Goal: Information Seeking & Learning: Learn about a topic

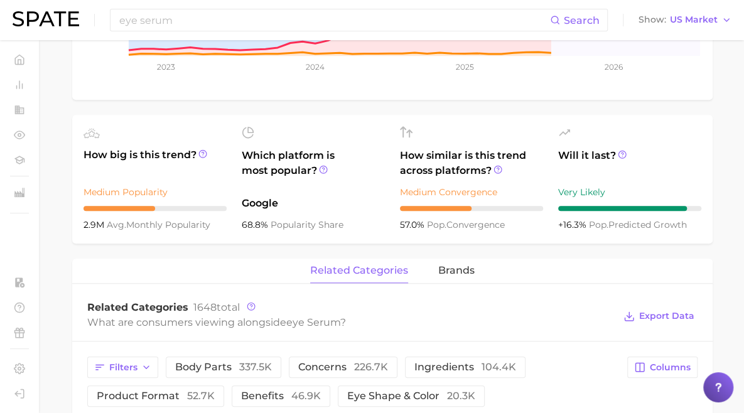
scroll to position [337, 0]
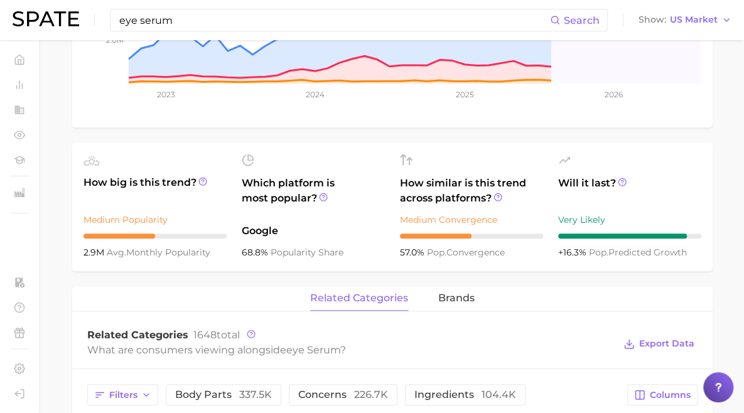
click at [248, 24] on input "eye serum" at bounding box center [334, 19] width 432 height 21
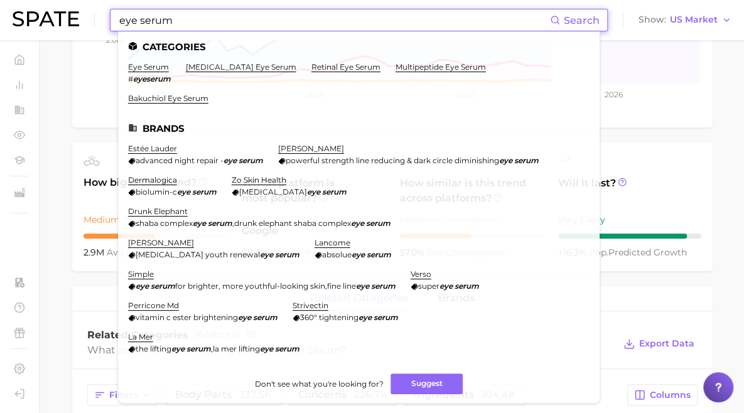
click at [248, 24] on input "eye serum" at bounding box center [334, 19] width 432 height 21
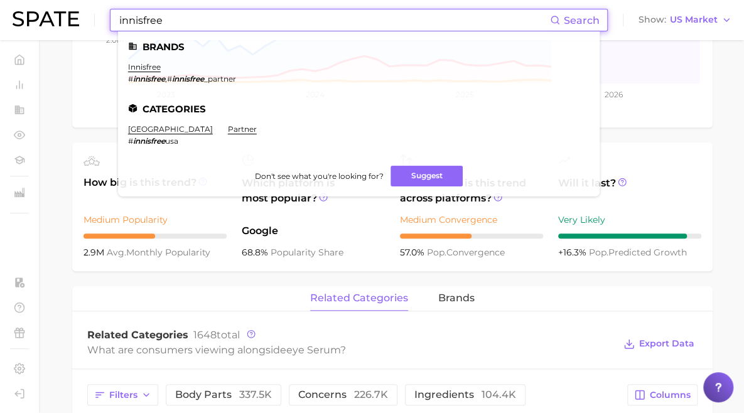
type input "innisfree"
click at [142, 67] on link "innisfree" at bounding box center [144, 66] width 33 height 9
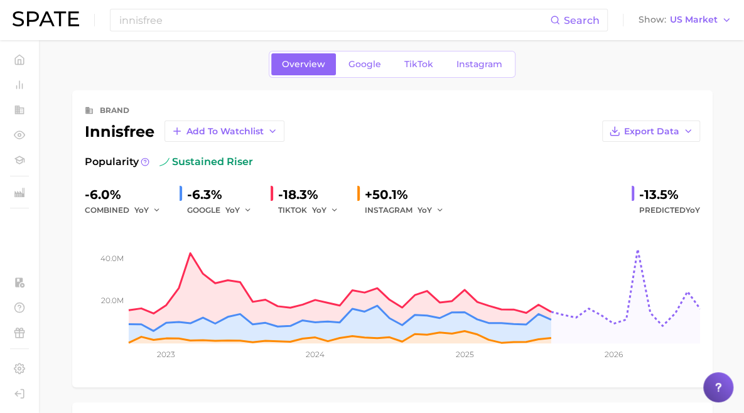
scroll to position [8, 0]
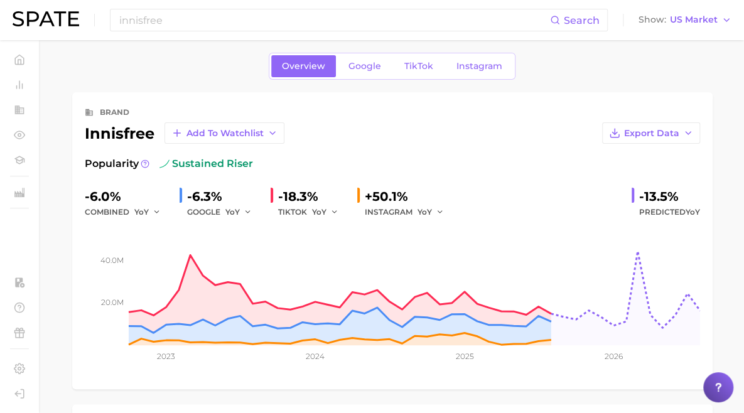
click at [366, 70] on span "Google" at bounding box center [365, 66] width 33 height 11
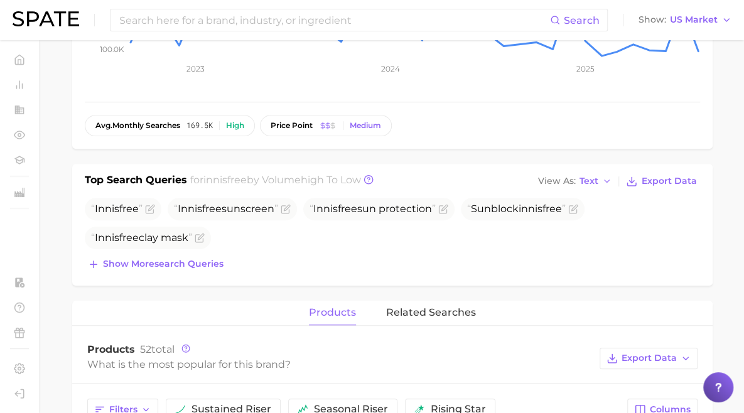
scroll to position [220, 0]
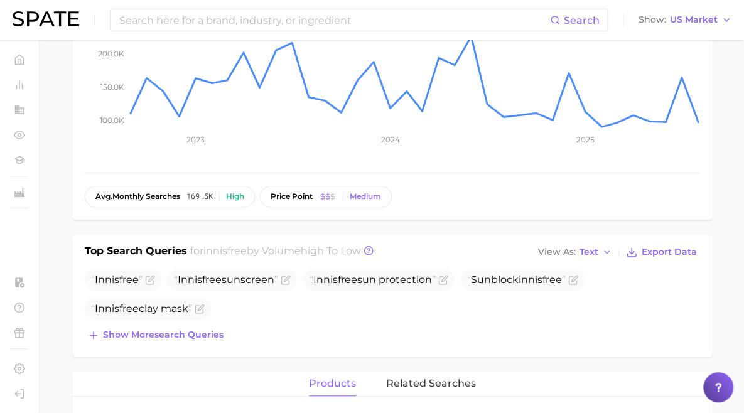
click at [53, 203] on main "Overview Google TikTok Instagram brand innisfree Add to Watchlist Export Data S…" at bounding box center [392, 407] width 704 height 1174
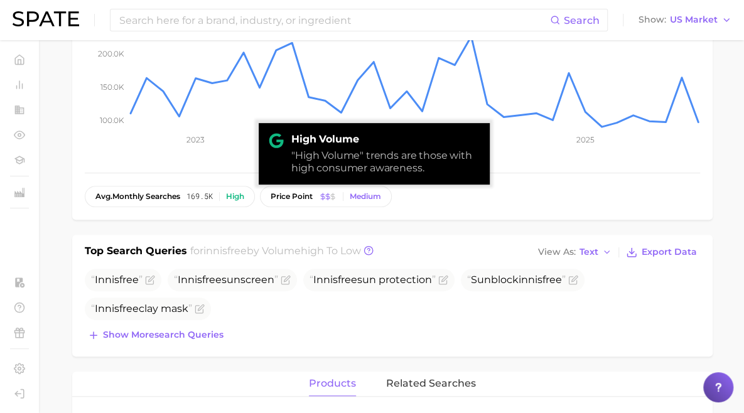
click at [198, 194] on span "169.5k" at bounding box center [200, 196] width 26 height 9
click at [154, 194] on span "avg. monthly searches" at bounding box center [137, 196] width 85 height 9
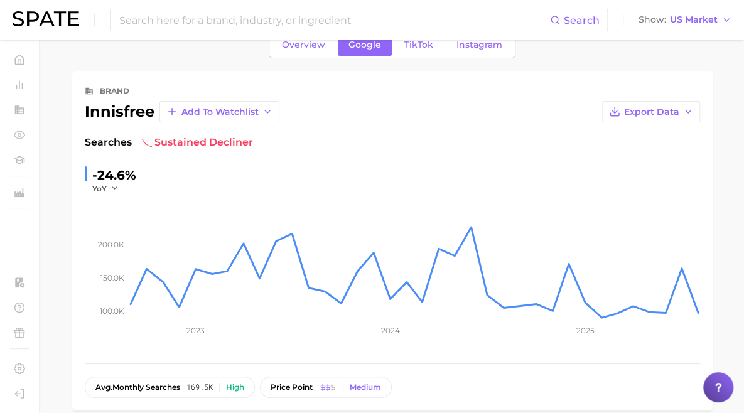
scroll to position [38, 0]
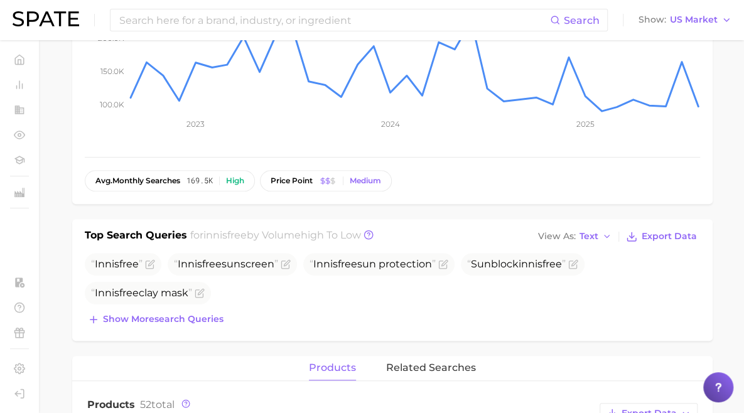
scroll to position [0, 0]
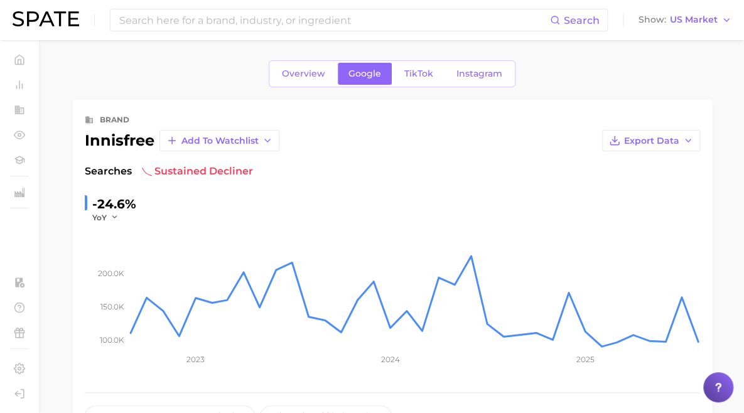
click at [113, 215] on icon "button" at bounding box center [115, 217] width 9 height 9
click at [102, 282] on span "MoM" at bounding box center [110, 280] width 22 height 11
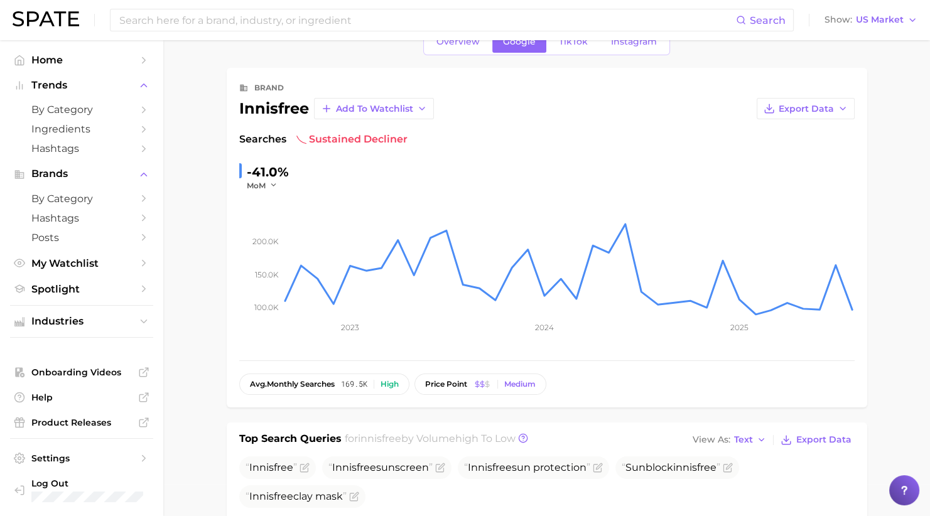
scroll to position [97, 0]
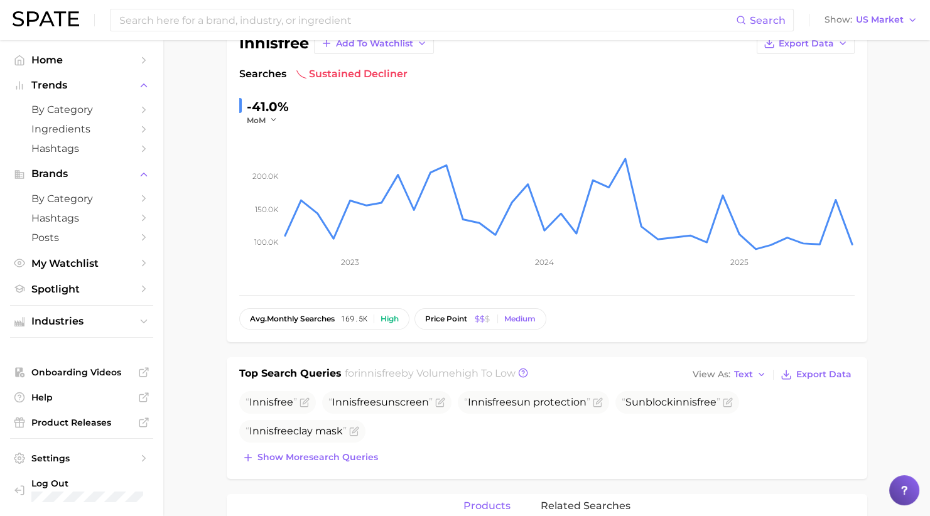
click at [102, 73] on ul "Home Trends by Category Ingredients Hashtags Brands by Category Hashtags Posts …" at bounding box center [81, 174] width 143 height 249
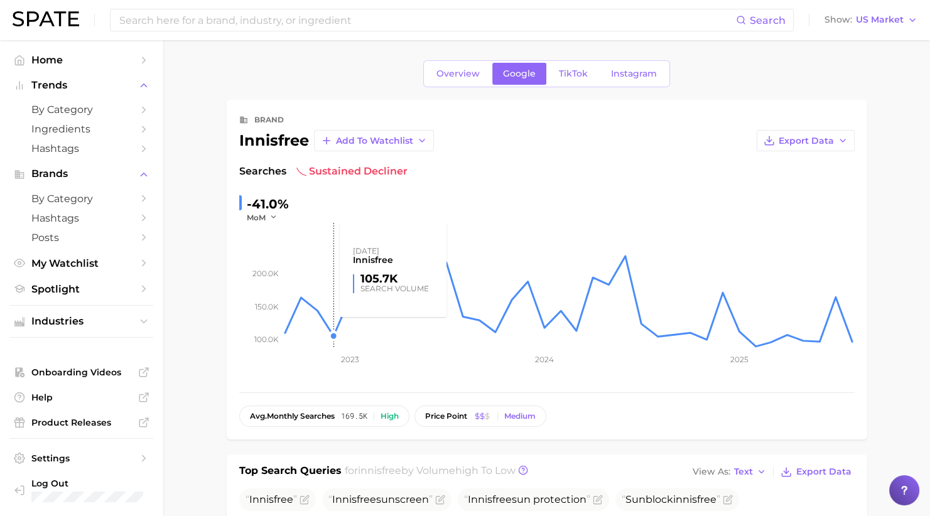
scroll to position [1, 0]
click at [99, 28] on div "Search Show US Market" at bounding box center [465, 20] width 905 height 40
click at [562, 71] on span "TikTok" at bounding box center [573, 73] width 29 height 11
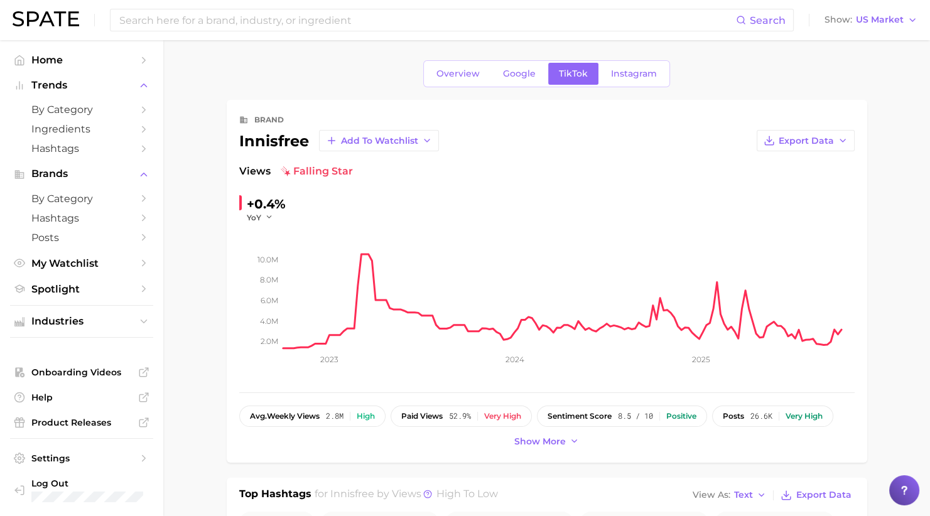
click at [266, 223] on icon "2.0m 4.0m 6.0m 8.0m 10.0m 2023 2024 2025" at bounding box center [546, 301] width 615 height 157
click at [268, 218] on polyline "button" at bounding box center [269, 218] width 4 height 2
click at [271, 278] on span "MoM" at bounding box center [264, 280] width 22 height 11
click at [100, 30] on div "Search Show US Market" at bounding box center [465, 20] width 905 height 40
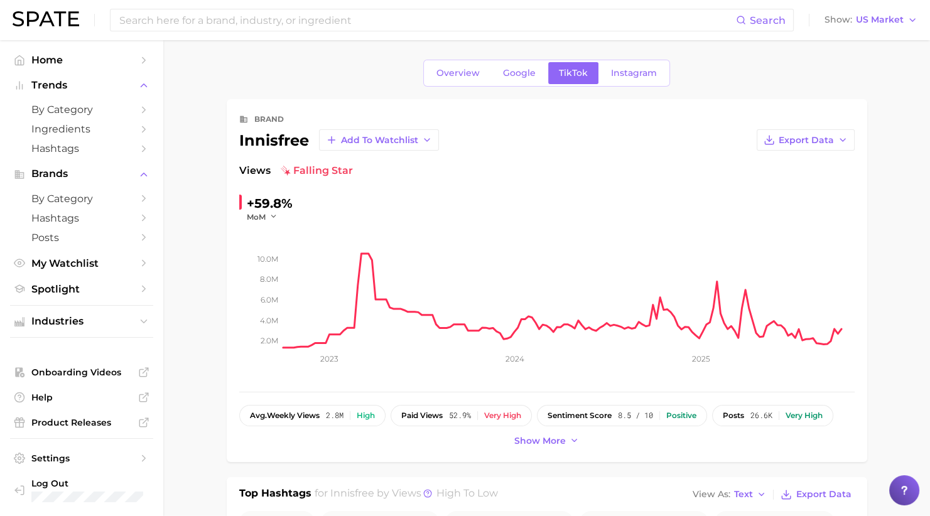
click at [266, 215] on button "MoM" at bounding box center [262, 217] width 31 height 11
click at [264, 238] on span "YoY" at bounding box center [261, 234] width 16 height 11
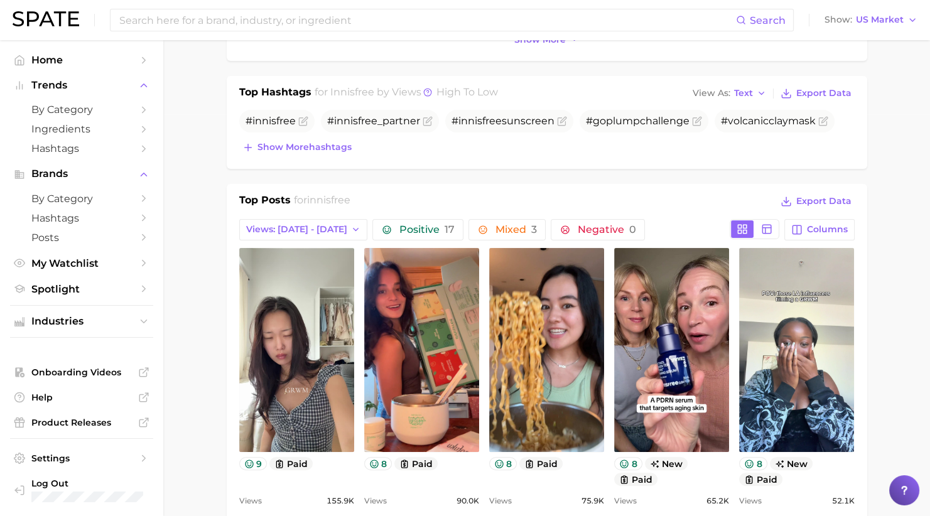
scroll to position [0, 0]
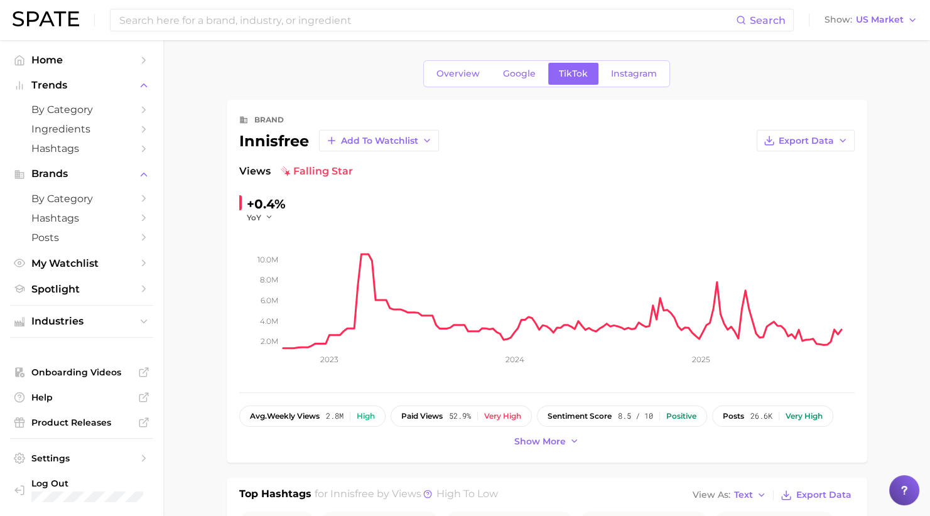
click at [90, 33] on div "Search Show US Market" at bounding box center [465, 20] width 905 height 40
click at [106, 33] on div "Search Show US Market" at bounding box center [465, 20] width 905 height 40
click at [458, 68] on span "Overview" at bounding box center [457, 73] width 43 height 11
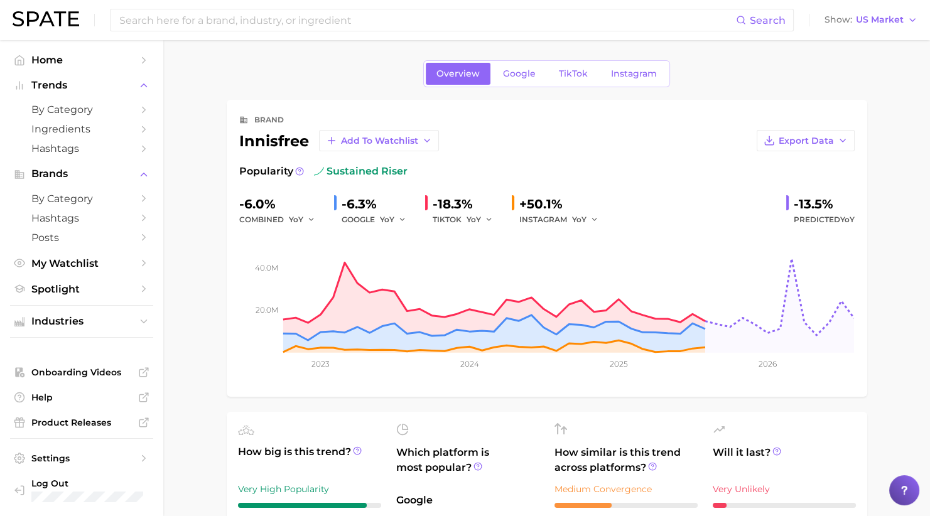
click at [97, 36] on div "Search Show US Market" at bounding box center [465, 20] width 905 height 40
click at [104, 28] on div "Search Show US Market" at bounding box center [465, 20] width 905 height 40
click at [431, 21] on input at bounding box center [427, 19] width 618 height 21
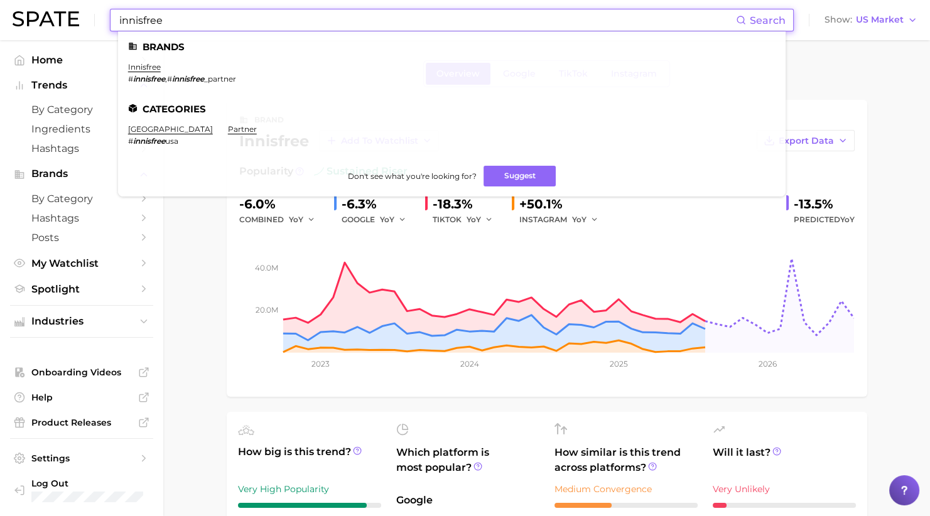
type input "innisfree"
click at [144, 65] on link "innisfree" at bounding box center [144, 66] width 33 height 9
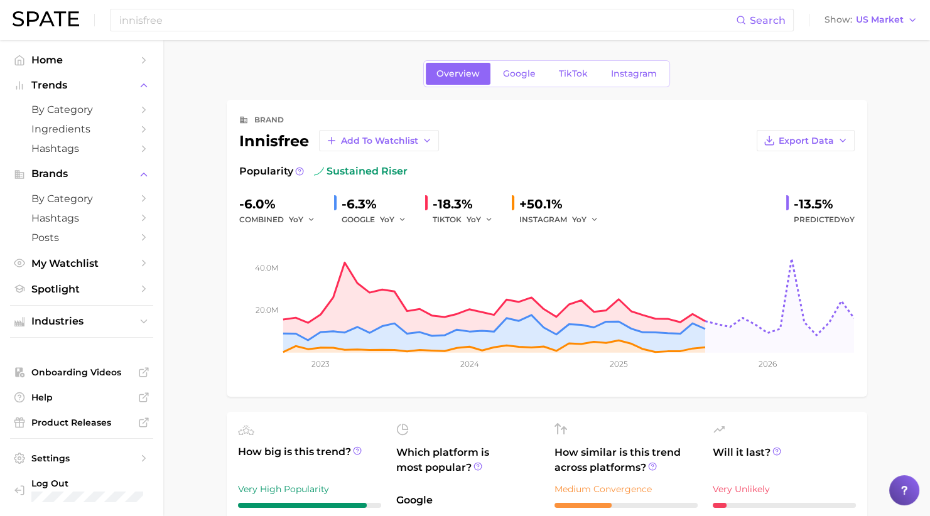
click at [308, 219] on icon "button" at bounding box center [311, 219] width 9 height 9
click at [315, 277] on button "MoM" at bounding box center [358, 285] width 138 height 23
click at [113, 33] on div "innisfree Search Show US Market" at bounding box center [465, 20] width 905 height 40
click at [99, 51] on link "Home" at bounding box center [81, 59] width 143 height 19
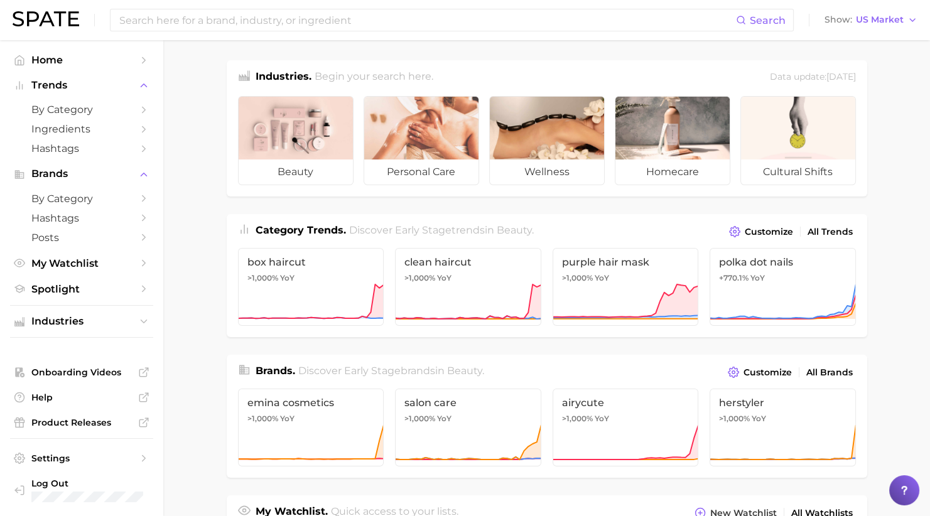
click at [316, 17] on input at bounding box center [427, 19] width 618 height 21
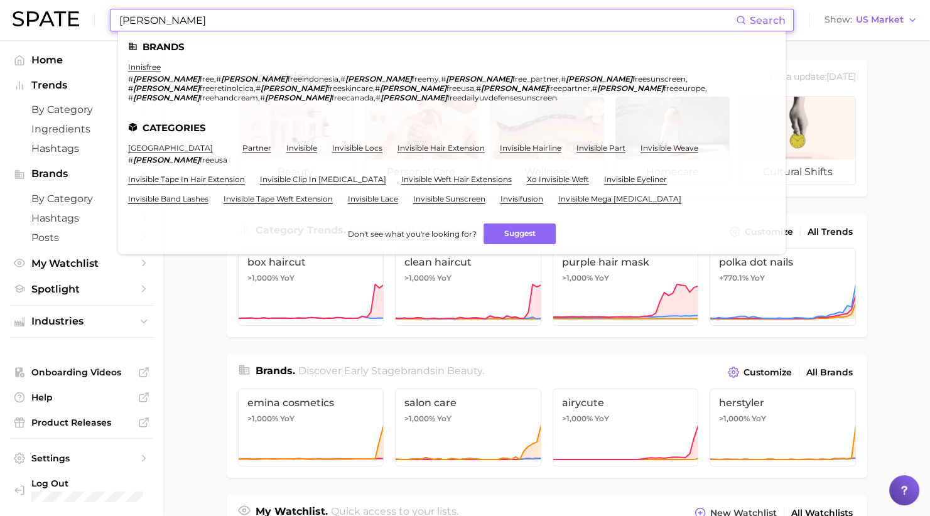
type input "[PERSON_NAME]"
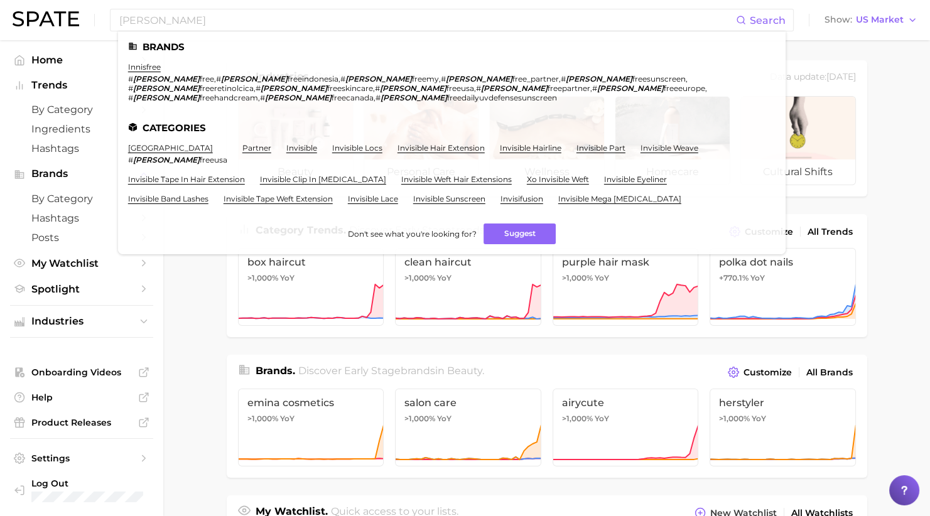
click at [139, 69] on link "innisfree" at bounding box center [144, 66] width 33 height 9
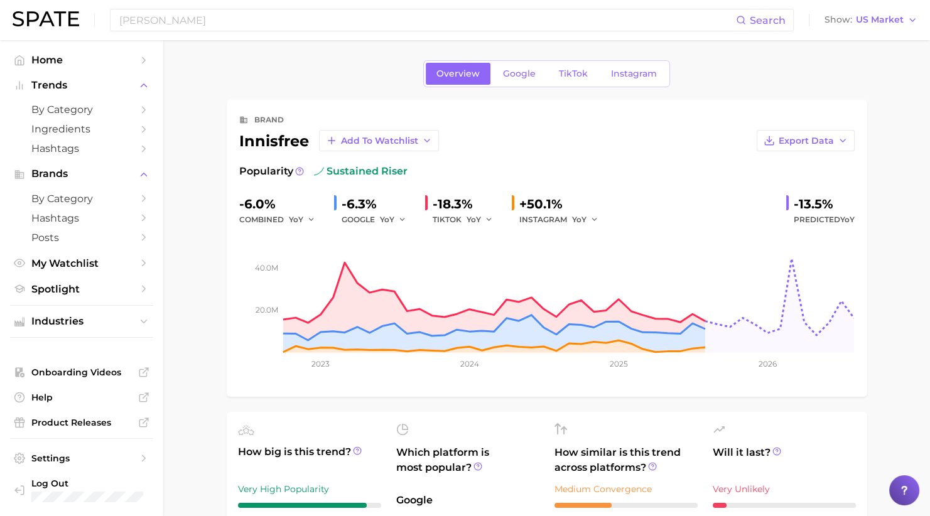
click at [312, 220] on icon "button" at bounding box center [311, 219] width 9 height 9
click at [321, 285] on button "MoM" at bounding box center [358, 285] width 138 height 23
click at [744, 224] on span "Predicted YoY" at bounding box center [824, 219] width 61 height 15
click at [402, 221] on icon "button" at bounding box center [402, 219] width 9 height 9
click at [400, 284] on span "MoM" at bounding box center [397, 284] width 22 height 11
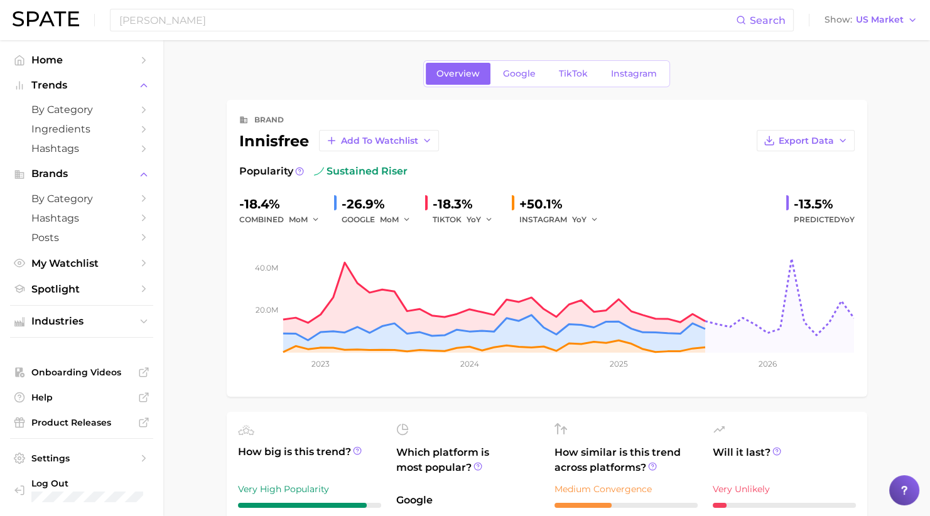
click at [483, 218] on button "YoY" at bounding box center [480, 219] width 27 height 15
click at [494, 277] on button "MoM" at bounding box center [536, 285] width 138 height 23
click at [587, 217] on button "YoY" at bounding box center [585, 219] width 27 height 15
click at [592, 277] on button "MoM" at bounding box center [641, 285] width 138 height 23
click at [744, 173] on div "Popularity sustained riser" at bounding box center [546, 171] width 615 height 15
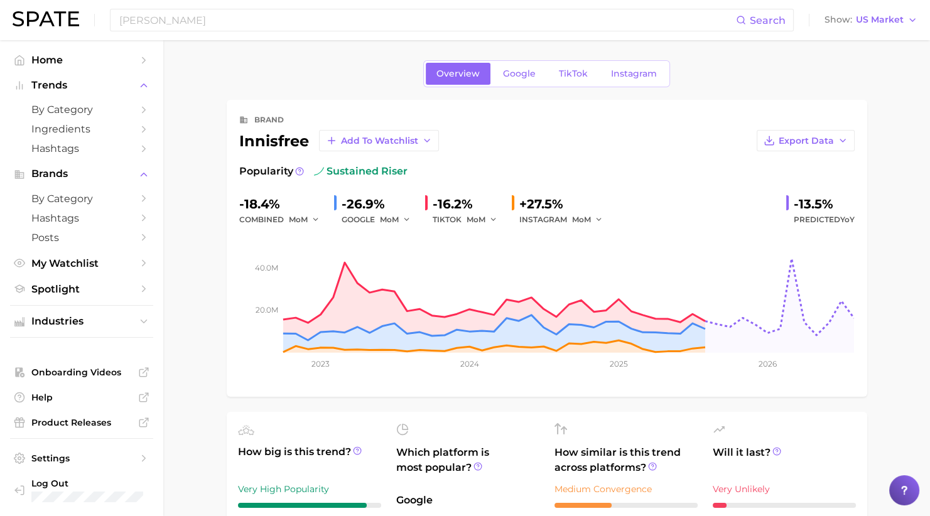
click at [512, 68] on span "Google" at bounding box center [519, 73] width 33 height 11
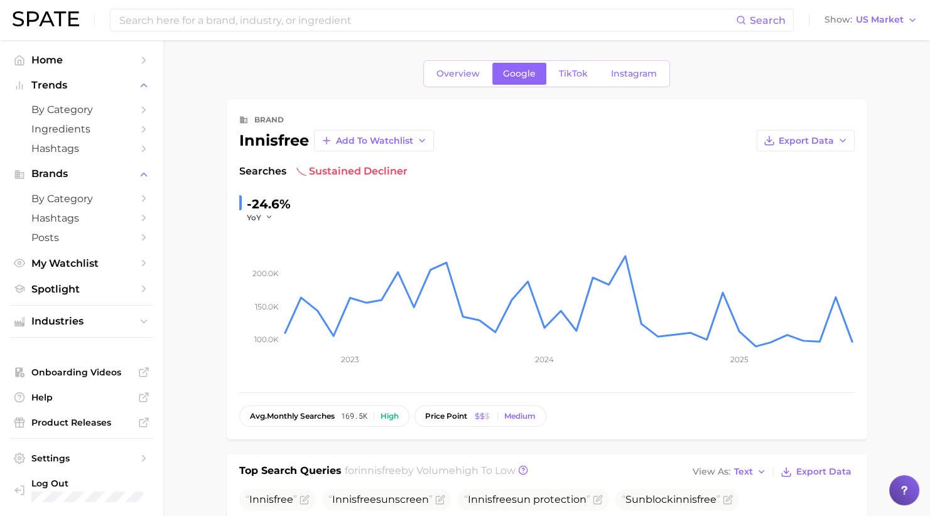
click at [270, 218] on icon "button" at bounding box center [269, 217] width 9 height 9
click at [267, 275] on span "MoM" at bounding box center [264, 280] width 22 height 11
click at [452, 69] on span "Overview" at bounding box center [457, 73] width 43 height 11
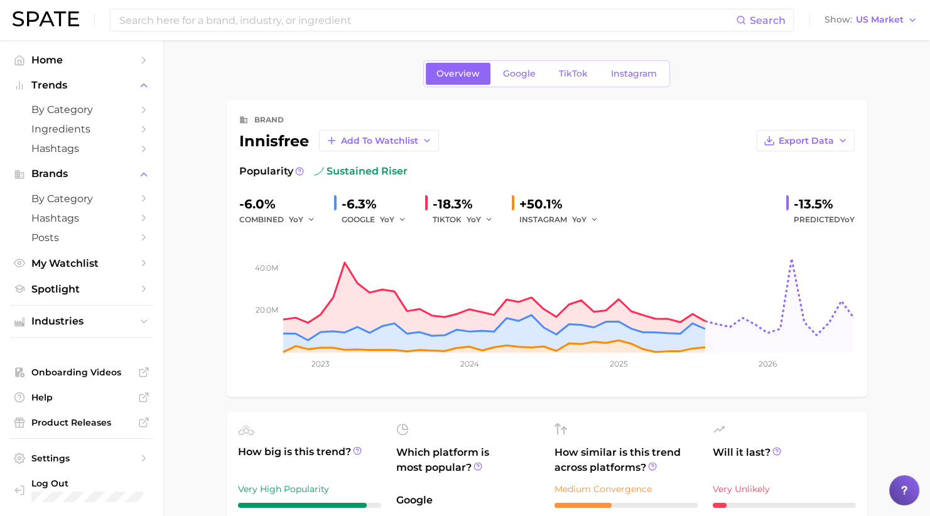
click at [744, 101] on div "brand innisfree Add to Watchlist Export Data Popularity sustained riser -6.0% c…" at bounding box center [547, 248] width 641 height 297
click at [575, 77] on span "TikTok" at bounding box center [573, 73] width 29 height 11
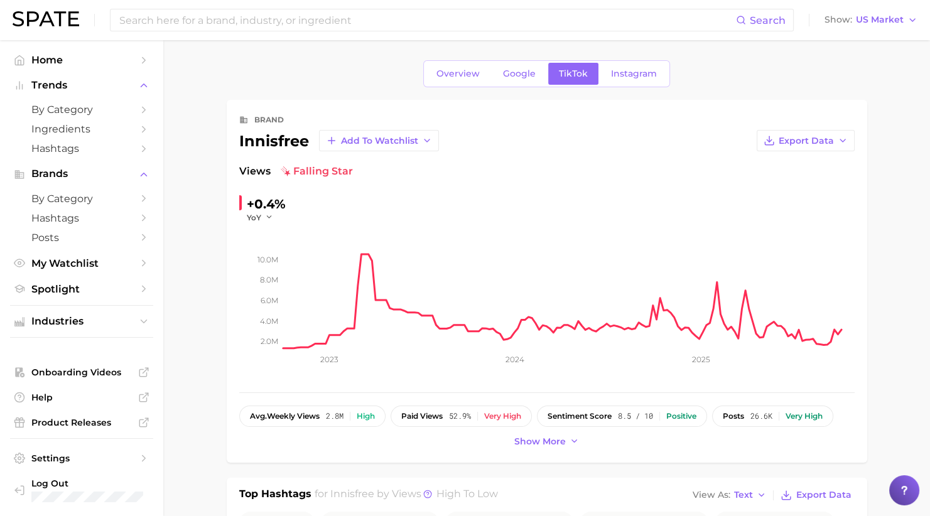
click at [270, 215] on icon "button" at bounding box center [269, 217] width 9 height 9
click at [277, 277] on button "MoM" at bounding box center [316, 280] width 138 height 23
click at [744, 322] on rect at bounding box center [568, 286] width 571 height 126
click at [551, 413] on span "Show more" at bounding box center [539, 441] width 51 height 11
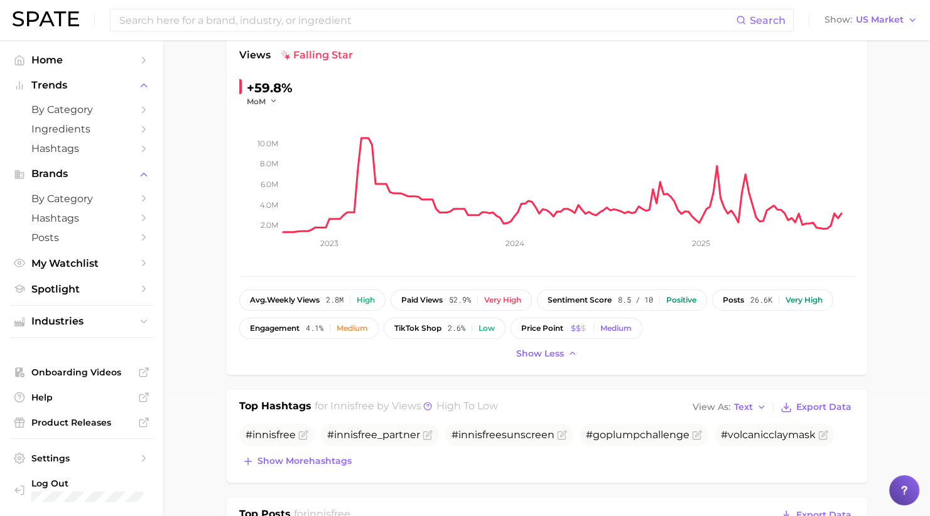
scroll to position [121, 0]
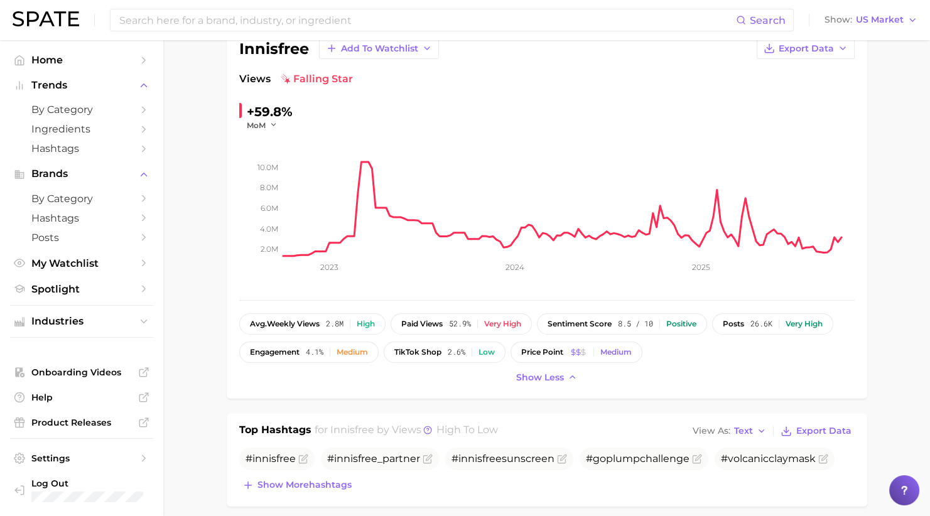
scroll to position [0, 0]
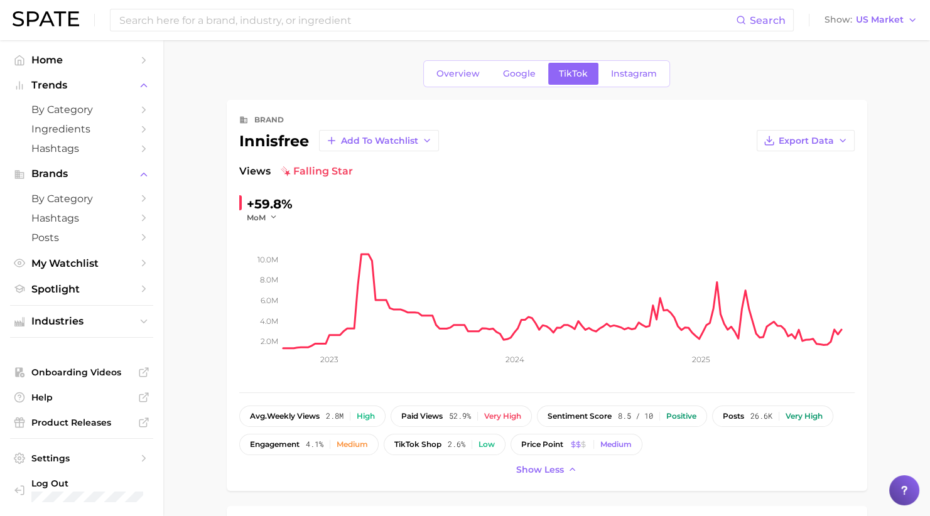
click at [458, 77] on span "Overview" at bounding box center [457, 73] width 43 height 11
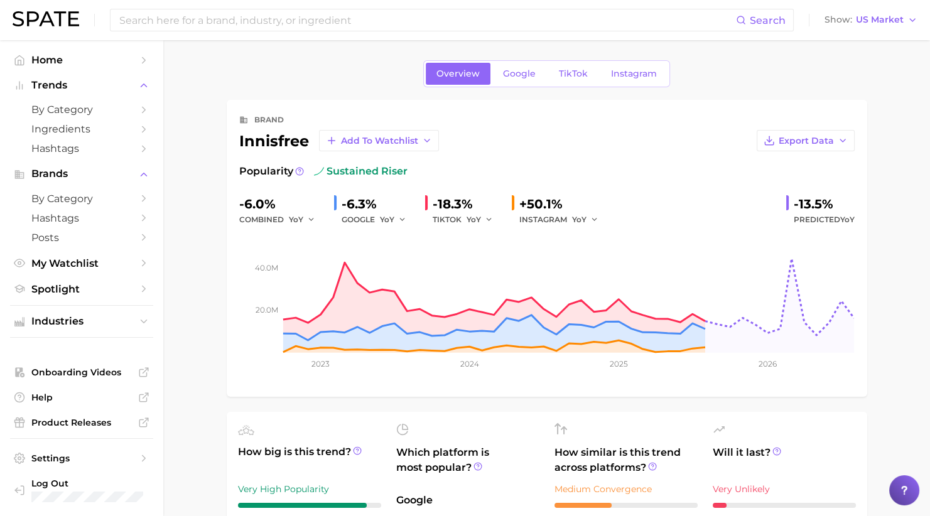
click at [485, 221] on icon "button" at bounding box center [489, 219] width 9 height 9
click at [488, 282] on span "MoM" at bounding box center [484, 284] width 22 height 11
click at [744, 230] on rect at bounding box center [546, 290] width 615 height 126
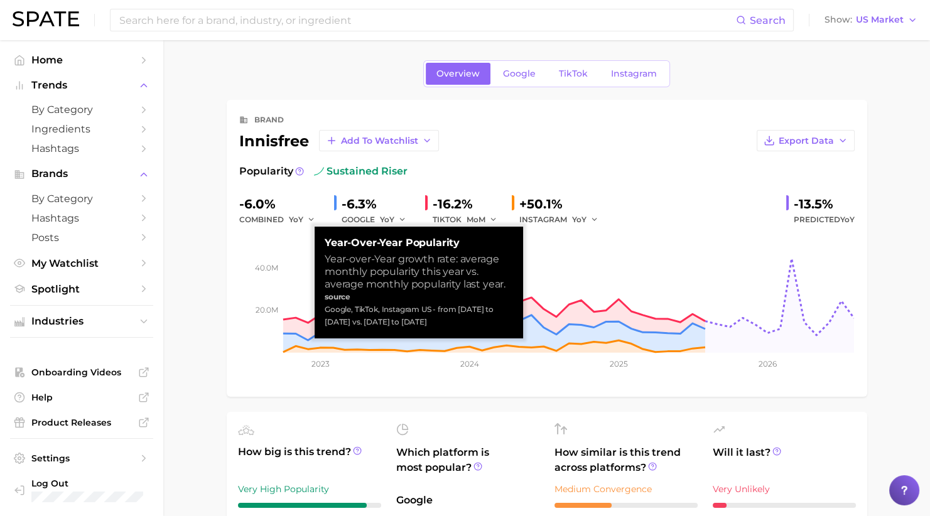
click at [313, 221] on icon "button" at bounding box center [311, 219] width 9 height 9
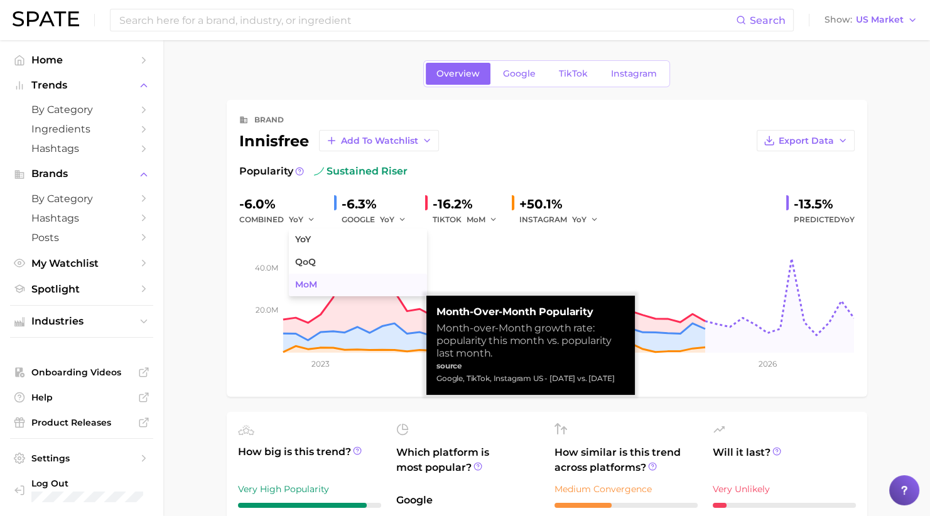
click at [305, 284] on span "MoM" at bounding box center [306, 284] width 22 height 11
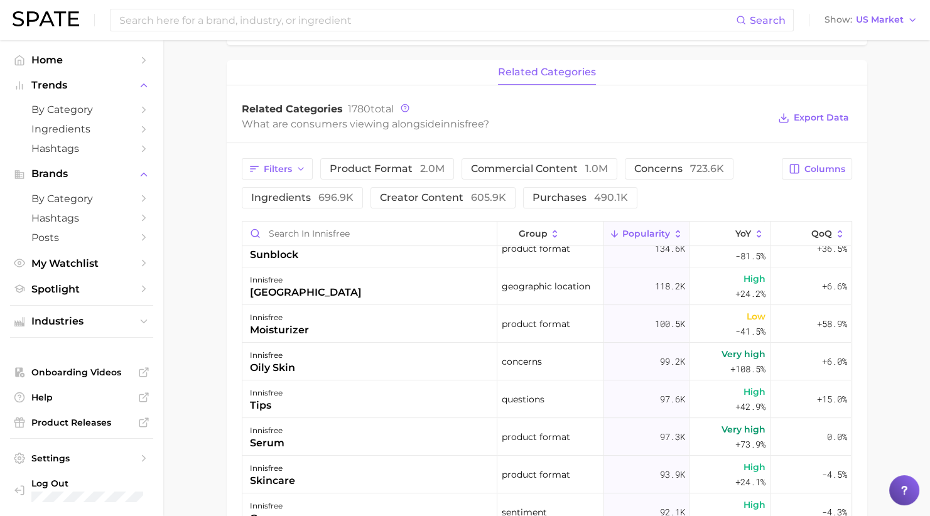
scroll to position [654, 0]
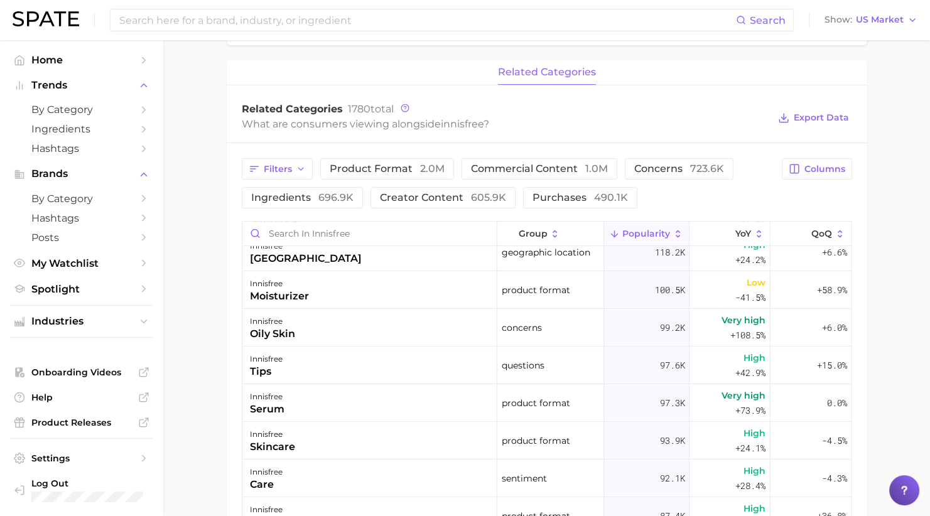
click at [744, 309] on main "Overview Google TikTok Instagram brand innisfree Add to Watchlist Export Data P…" at bounding box center [546, 180] width 767 height 1270
click at [744, 363] on main "Overview Google TikTok Instagram brand innisfree Add to Watchlist Export Data P…" at bounding box center [546, 180] width 767 height 1270
click at [744, 375] on main "Overview Google TikTok Instagram brand innisfree Add to Watchlist Export Data P…" at bounding box center [546, 180] width 767 height 1270
click at [744, 345] on main "Overview Google TikTok Instagram brand innisfree Add to Watchlist Export Data P…" at bounding box center [546, 180] width 767 height 1270
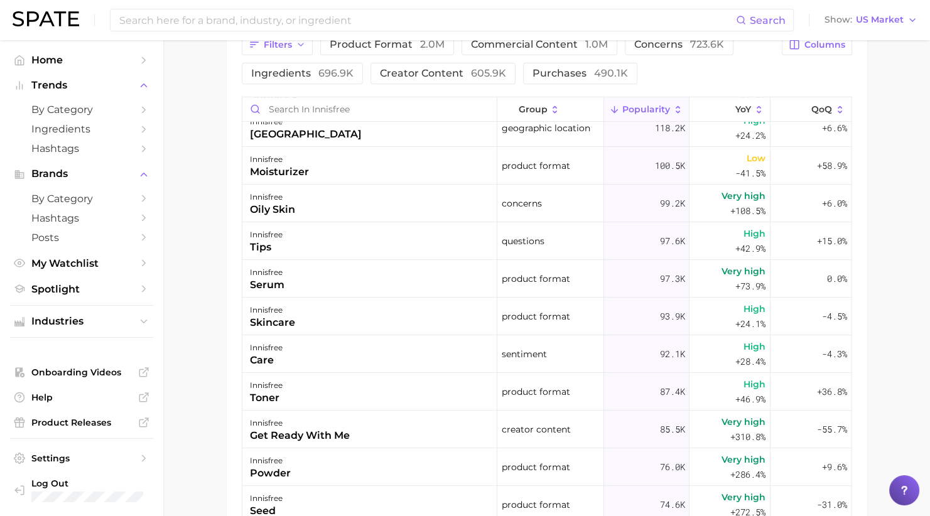
scroll to position [625, 0]
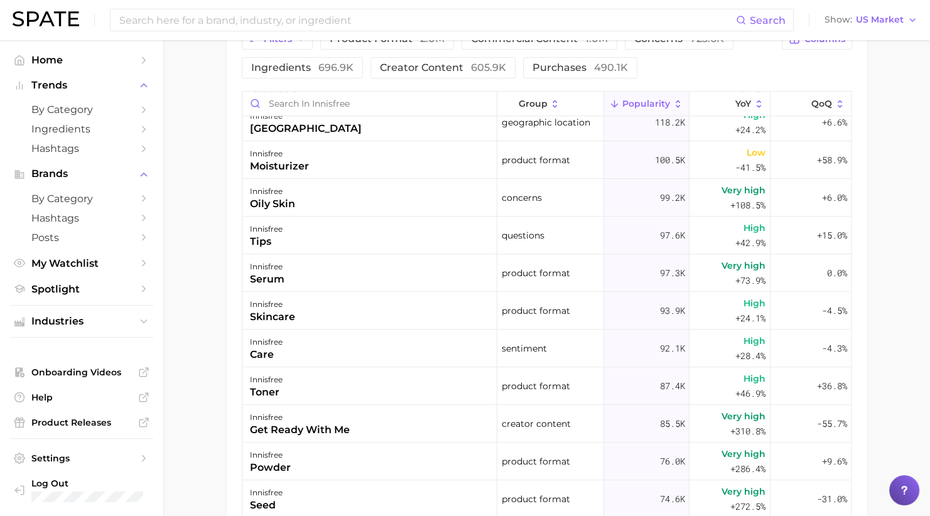
click at [744, 369] on main "Overview Google TikTok Instagram brand innisfree Add to Watchlist Export Data P…" at bounding box center [546, 50] width 767 height 1270
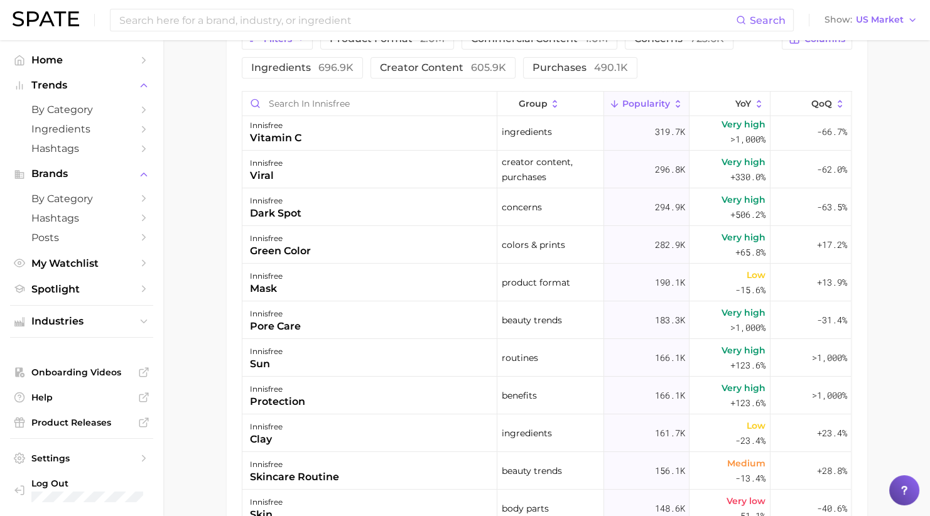
scroll to position [0, 0]
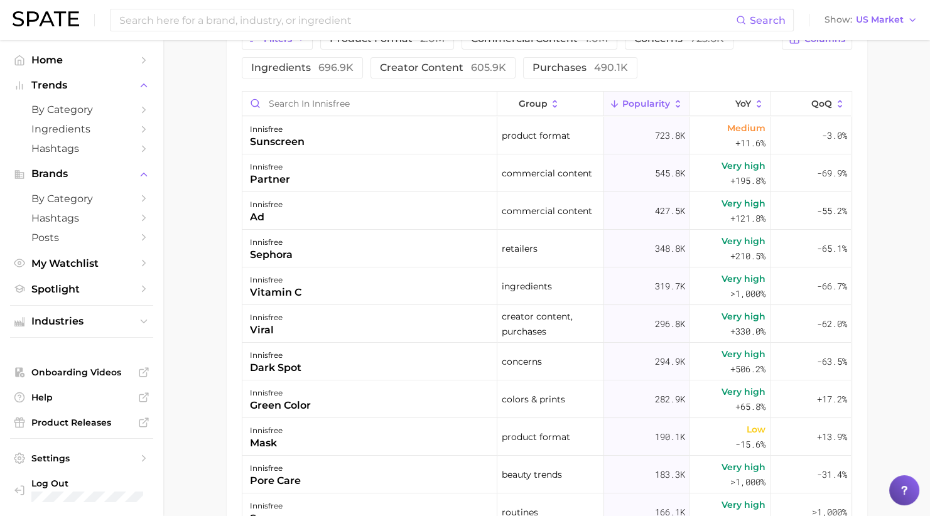
click at [744, 195] on main "Overview Google TikTok Instagram brand innisfree Add to Watchlist Export Data P…" at bounding box center [546, 50] width 767 height 1270
click at [744, 283] on main "Overview Google TikTok Instagram brand innisfree Add to Watchlist Export Data P…" at bounding box center [546, 50] width 767 height 1270
click at [744, 393] on main "Overview Google TikTok Instagram brand innisfree Add to Watchlist Export Data P…" at bounding box center [546, 50] width 767 height 1270
click at [744, 386] on main "Overview Google TikTok Instagram brand innisfree Add to Watchlist Export Data P…" at bounding box center [546, 50] width 767 height 1270
click at [744, 362] on main "Overview Google TikTok Instagram brand innisfree Add to Watchlist Export Data P…" at bounding box center [546, 50] width 767 height 1270
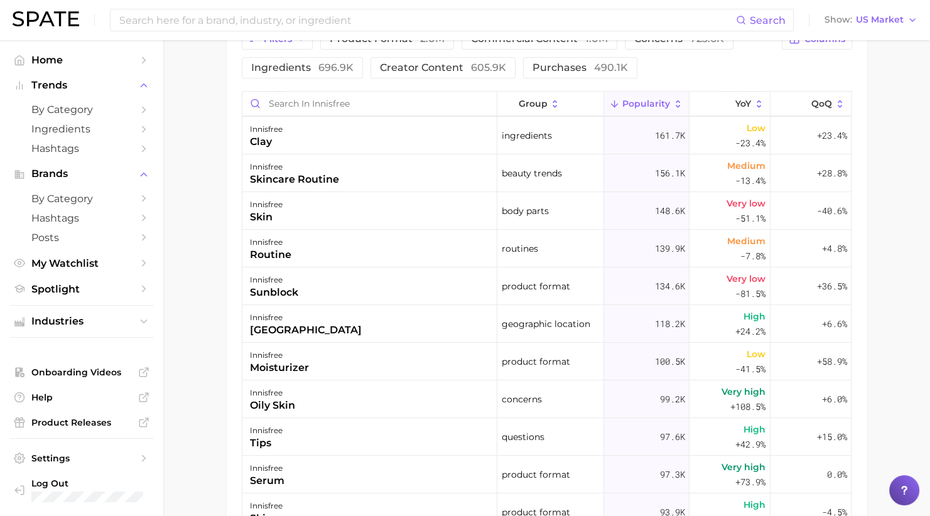
scroll to position [452, 0]
click at [744, 351] on main "Overview Google TikTok Instagram brand innisfree Add to Watchlist Export Data P…" at bounding box center [546, 50] width 767 height 1270
click at [744, 308] on main "Overview Google TikTok Instagram brand innisfree Add to Watchlist Export Data P…" at bounding box center [546, 50] width 767 height 1270
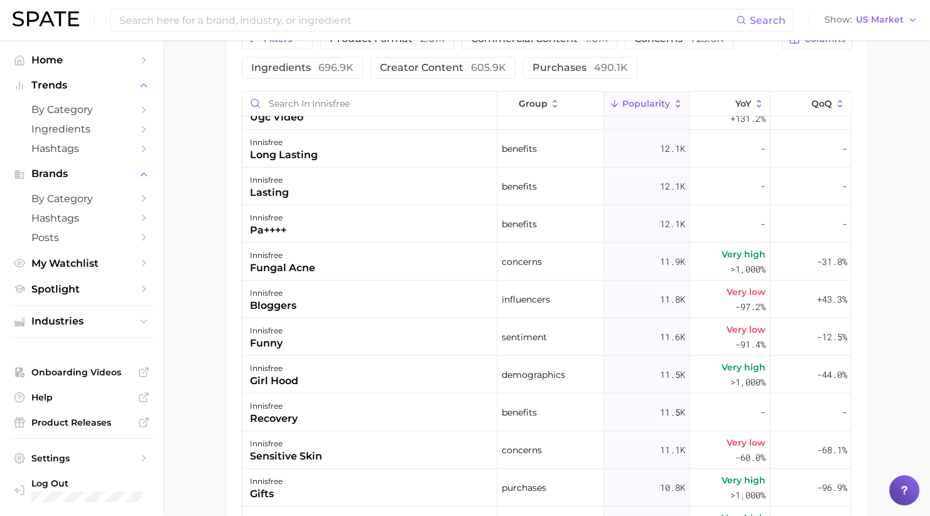
scroll to position [4360, 0]
click at [744, 318] on main "Overview Google TikTok Instagram brand innisfree Add to Watchlist Export Data P…" at bounding box center [546, 50] width 767 height 1270
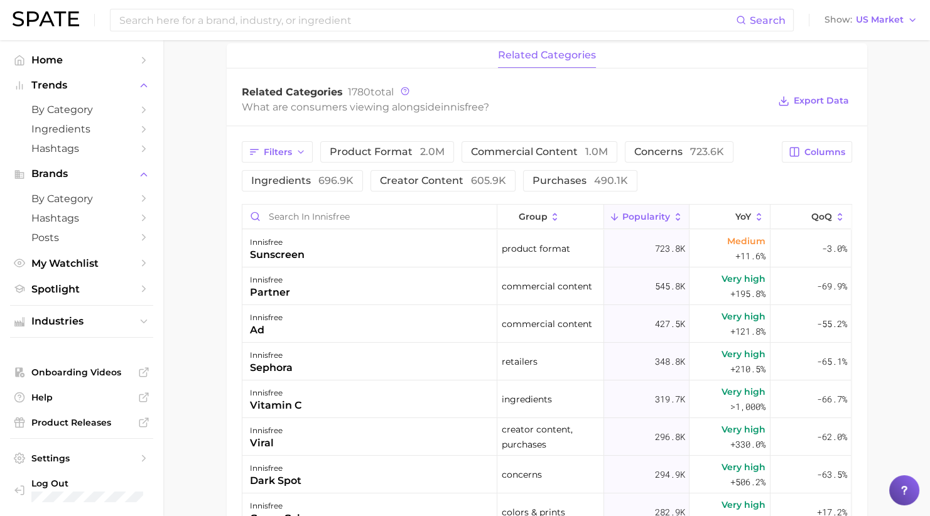
scroll to position [513, 0]
click at [369, 219] on input "Search in innisfree" at bounding box center [369, 216] width 254 height 24
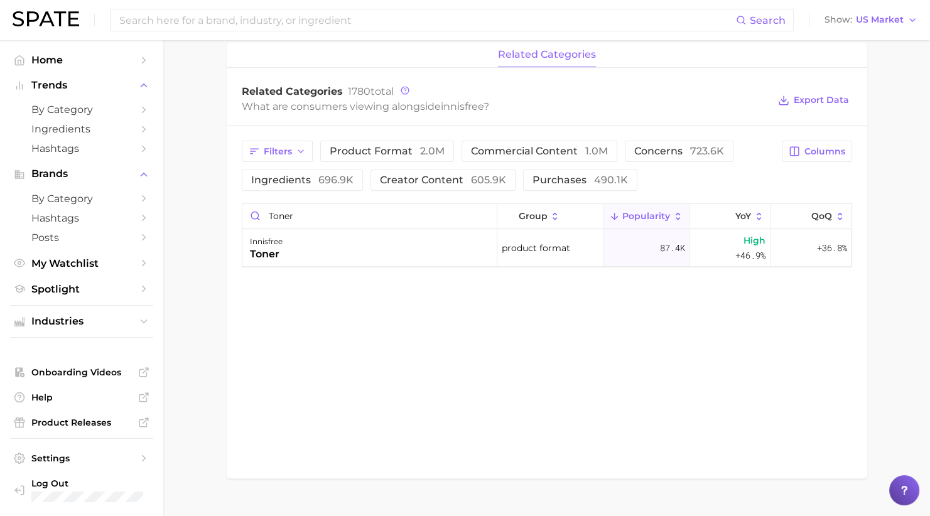
click at [744, 369] on div "related categories Related Categories 1780 total What are consumers viewing alo…" at bounding box center [547, 261] width 641 height 436
click at [744, 318] on div "related categories Related Categories 1780 total What are consumers viewing alo…" at bounding box center [547, 261] width 641 height 436
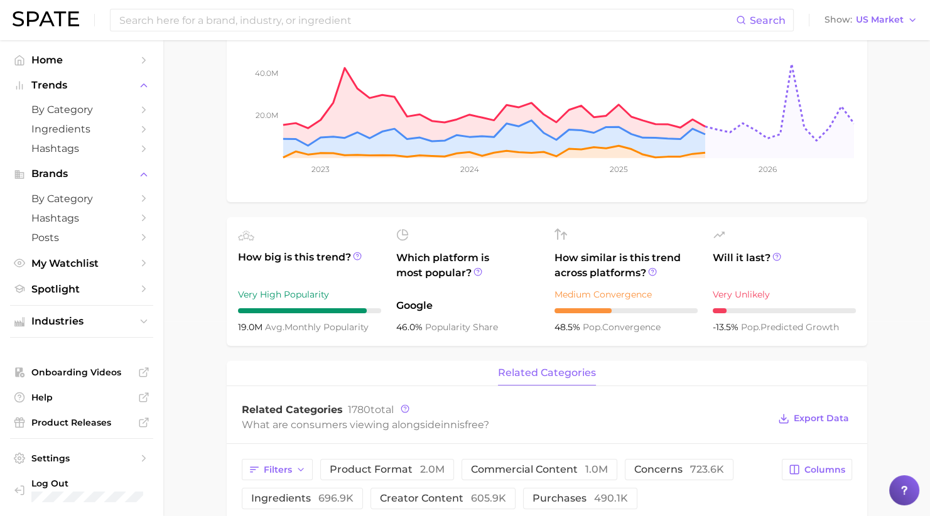
scroll to position [0, 0]
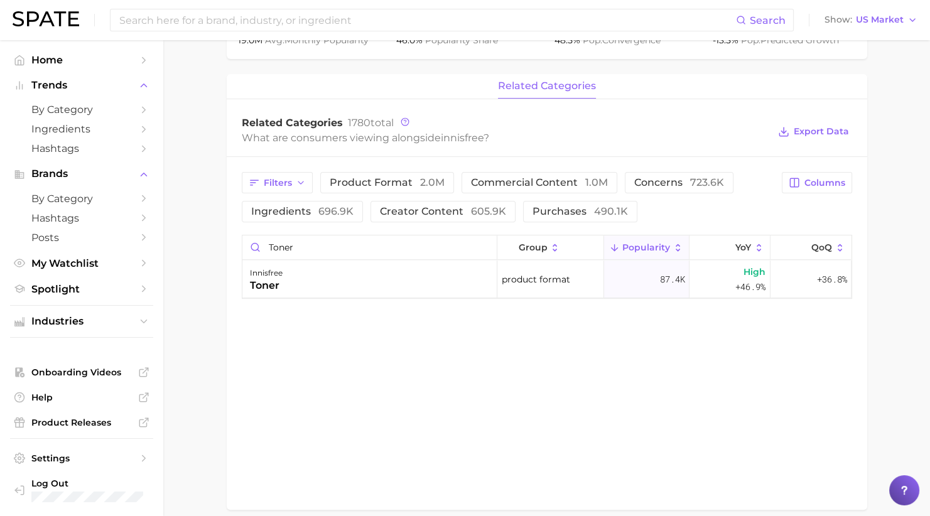
scroll to position [488, 0]
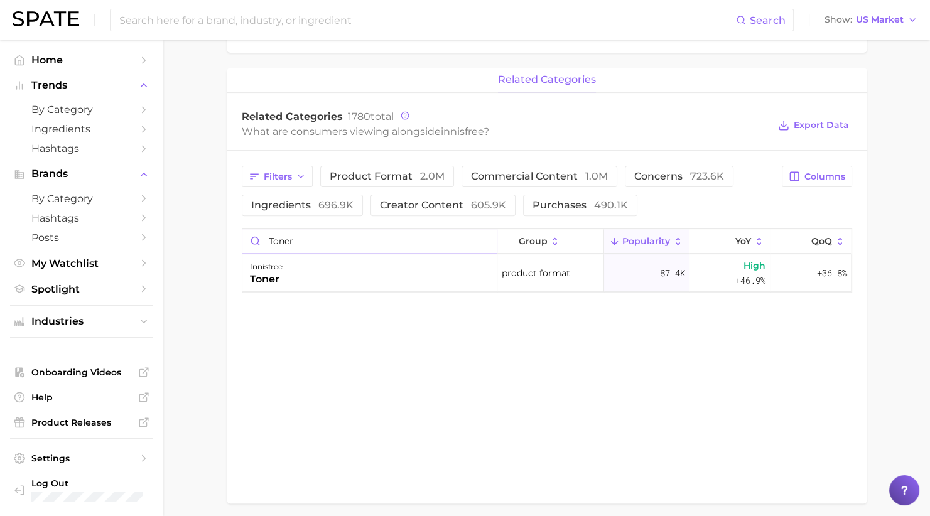
click at [431, 239] on input "toner" at bounding box center [369, 241] width 254 height 24
type input "serum"
click at [744, 356] on div "related categories Related Categories 1780 total What are consumers viewing alo…" at bounding box center [547, 286] width 641 height 436
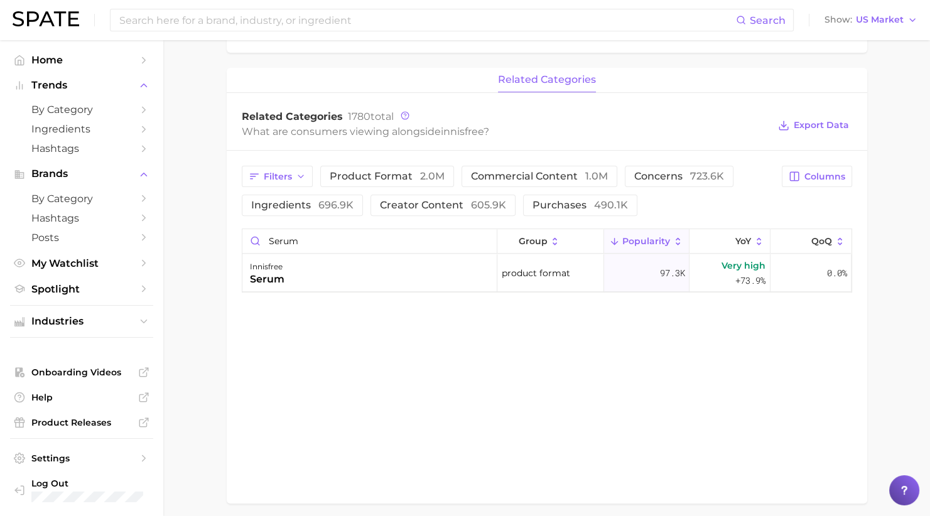
click at [744, 362] on div "related categories Related Categories 1780 total What are consumers viewing alo…" at bounding box center [547, 286] width 641 height 436
click at [744, 319] on div "related categories Related Categories 1780 total What are consumers viewing alo…" at bounding box center [547, 286] width 641 height 436
click at [744, 338] on div "related categories Related Categories 1780 total What are consumers viewing alo…" at bounding box center [547, 286] width 641 height 436
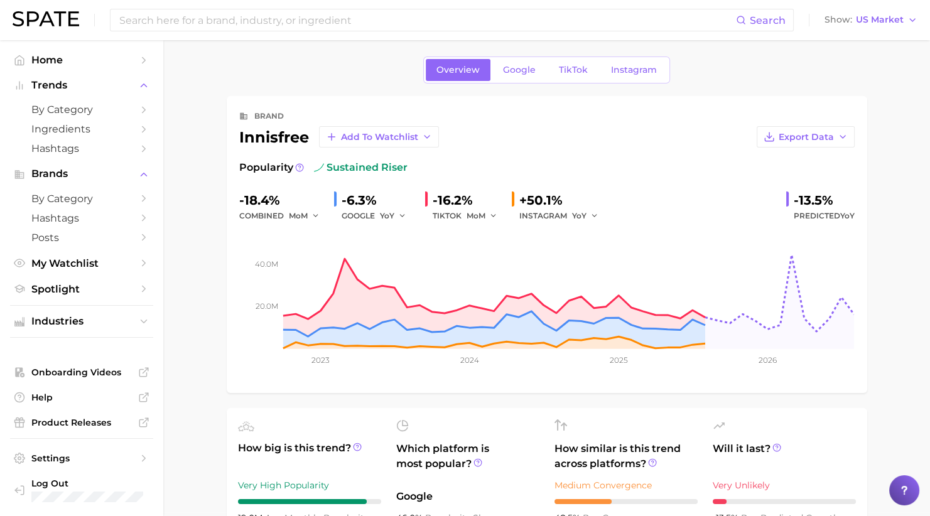
scroll to position [0, 0]
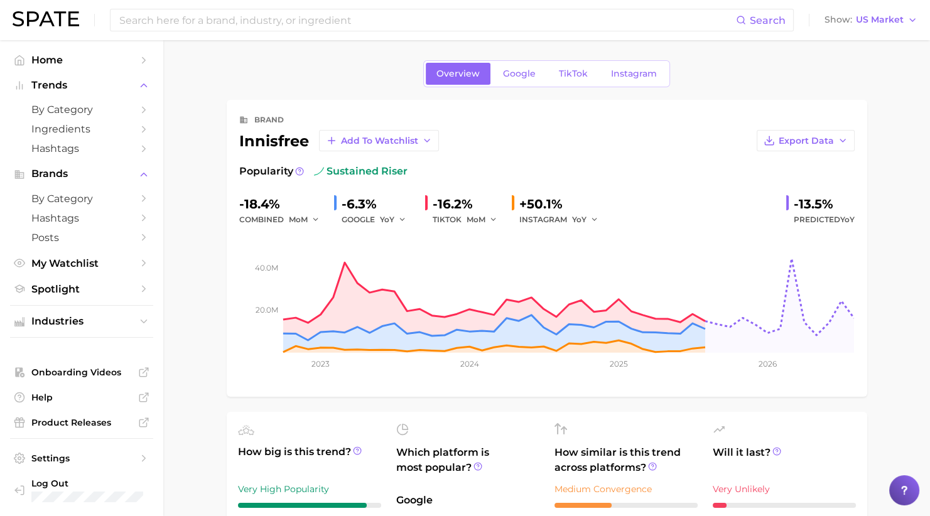
click at [619, 72] on span "Instagram" at bounding box center [634, 73] width 46 height 11
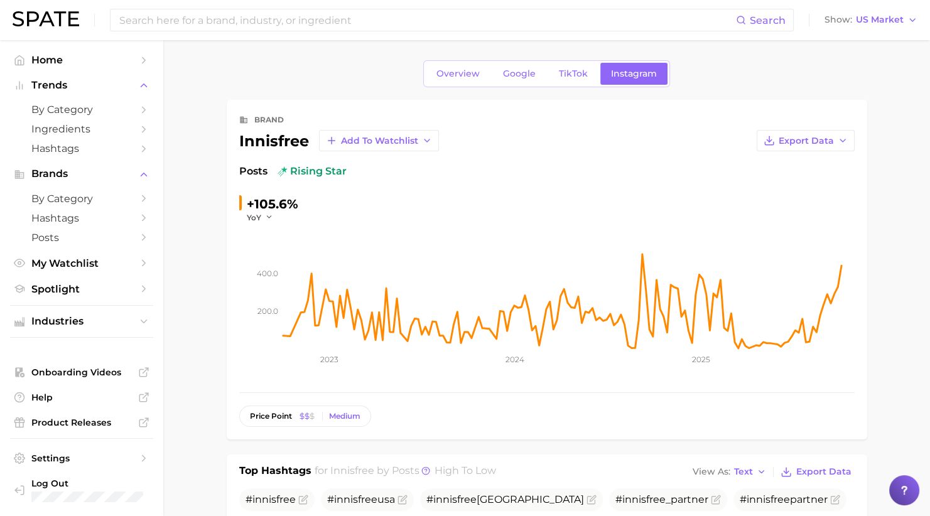
click at [265, 215] on icon "button" at bounding box center [269, 217] width 9 height 9
click at [271, 285] on button "MoM" at bounding box center [316, 280] width 138 height 23
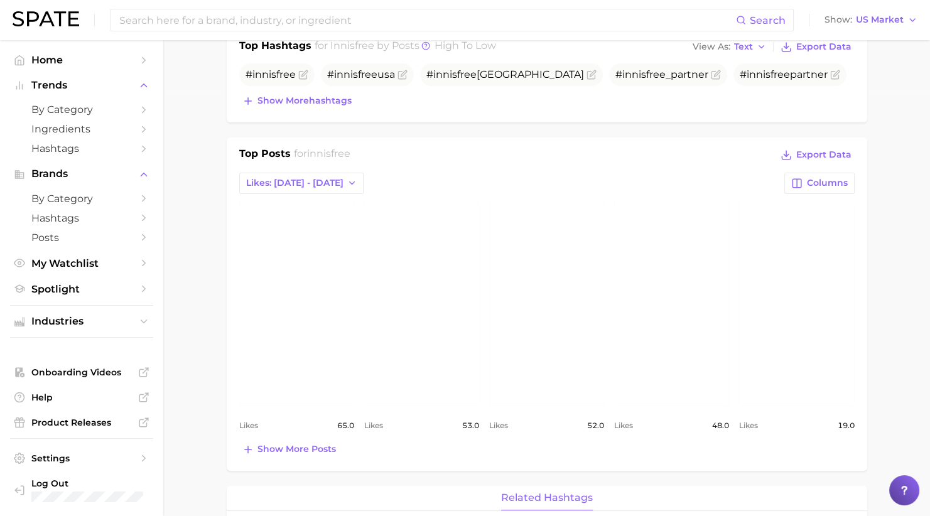
scroll to position [426, 0]
click at [744, 250] on main "Overview Google TikTok Instagram brand innisfree Add to Watchlist Export Data P…" at bounding box center [546, 427] width 767 height 1627
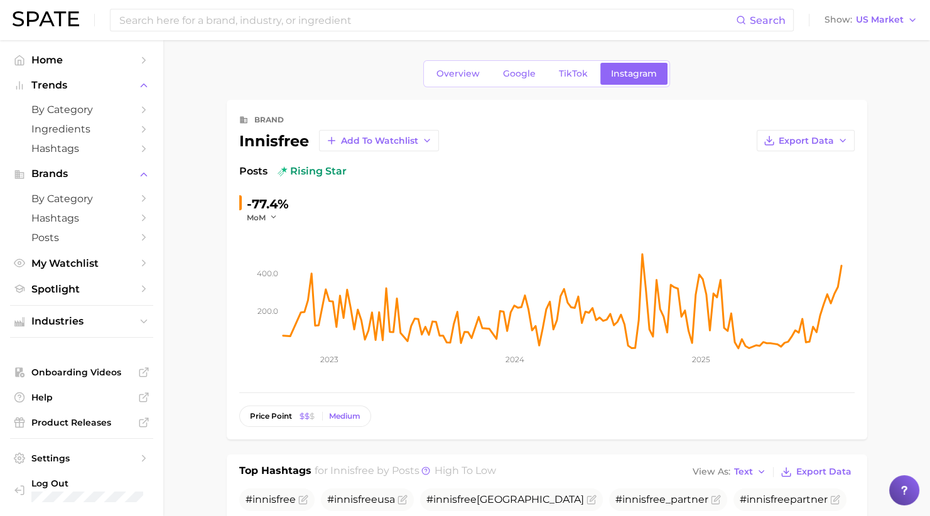
click at [384, 22] on input at bounding box center [427, 19] width 618 height 21
click at [450, 74] on span "Overview" at bounding box center [457, 73] width 43 height 11
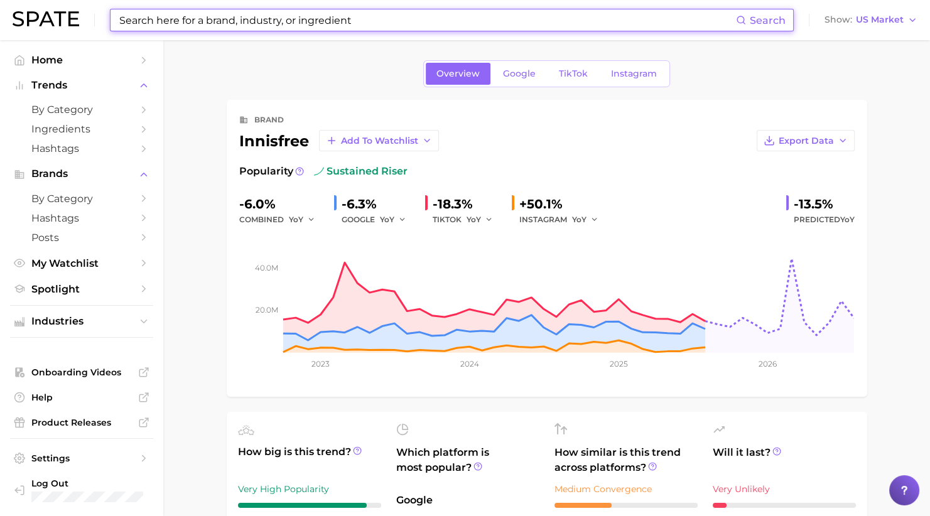
click at [281, 164] on span "Popularity" at bounding box center [266, 171] width 54 height 15
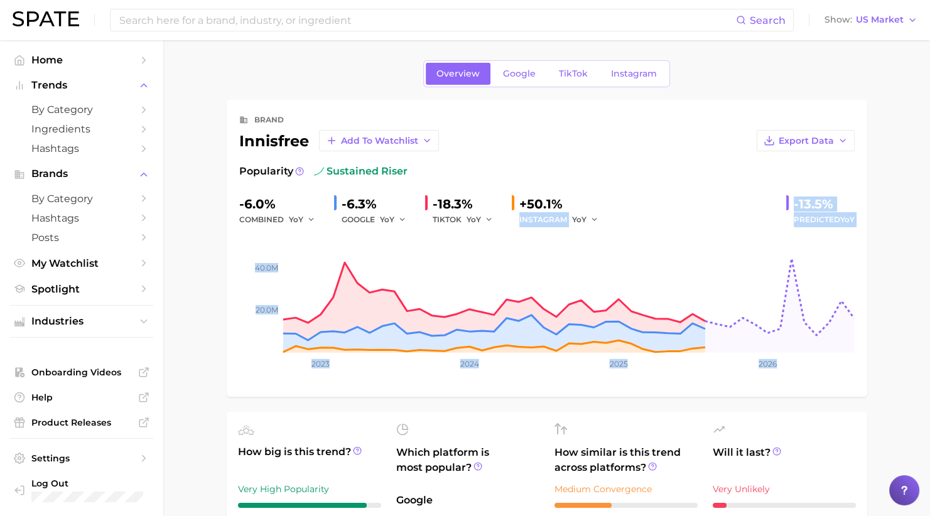
drag, startPoint x: 342, startPoint y: 230, endPoint x: 556, endPoint y: 203, distance: 215.8
click at [556, 203] on div "-6.0% combined YoY -6.3% GOOGLE YoY -18.3% TIKTOK YoY +50.1% INSTAGRAM YoY -13.…" at bounding box center [546, 289] width 615 height 190
click at [624, 177] on div "Popularity sustained riser" at bounding box center [546, 171] width 615 height 15
click at [590, 218] on icon "button" at bounding box center [594, 219] width 9 height 9
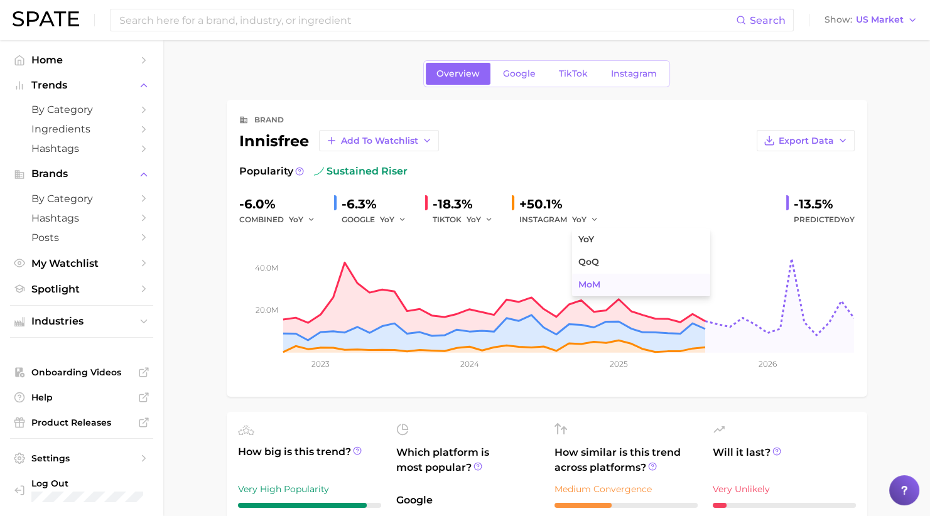
click at [597, 274] on button "MoM" at bounding box center [641, 285] width 138 height 23
click at [487, 220] on icon "button" at bounding box center [489, 219] width 9 height 9
click at [487, 276] on button "MoM" at bounding box center [536, 285] width 138 height 23
click at [406, 220] on div "YoY" at bounding box center [397, 219] width 35 height 15
click at [392, 220] on span "YoY" at bounding box center [387, 219] width 14 height 11
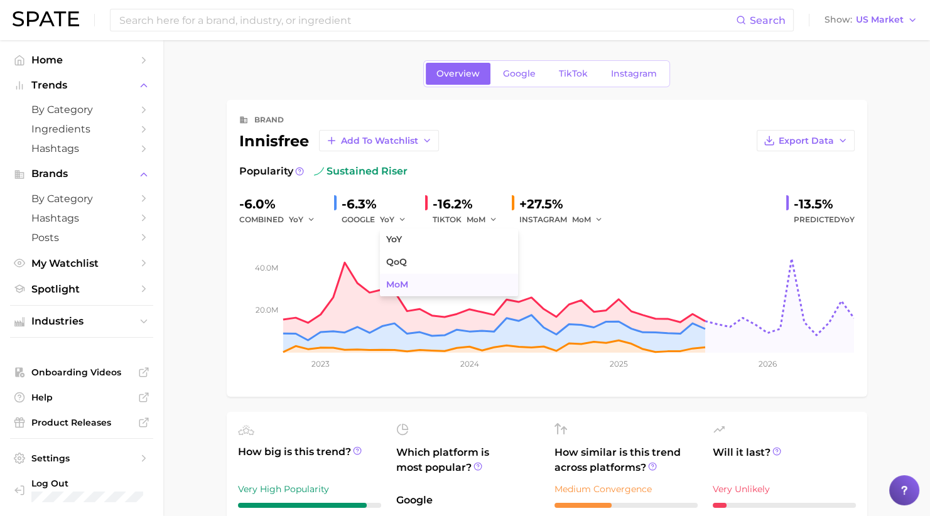
click at [396, 281] on span "MoM" at bounding box center [397, 284] width 22 height 11
click at [308, 219] on icon "button" at bounding box center [311, 219] width 9 height 9
click at [306, 281] on span "MoM" at bounding box center [306, 284] width 22 height 11
